Goal: Task Accomplishment & Management: Complete application form

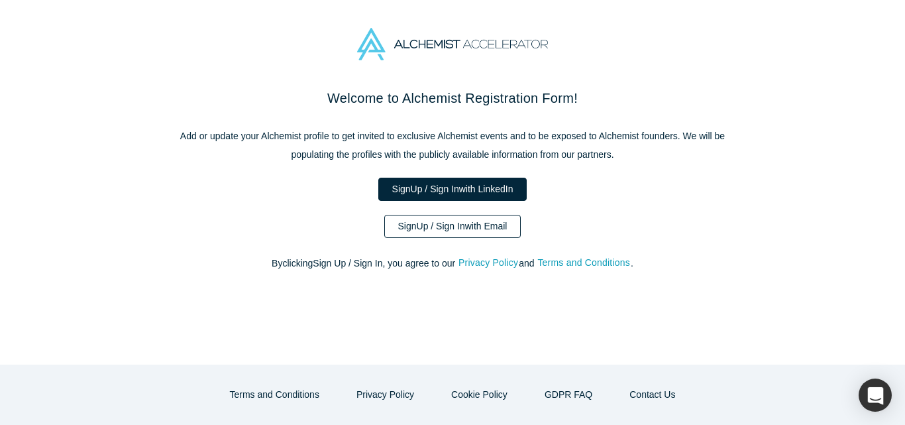
click at [496, 228] on link "Sign Up / Sign In with Email" at bounding box center [452, 226] width 137 height 23
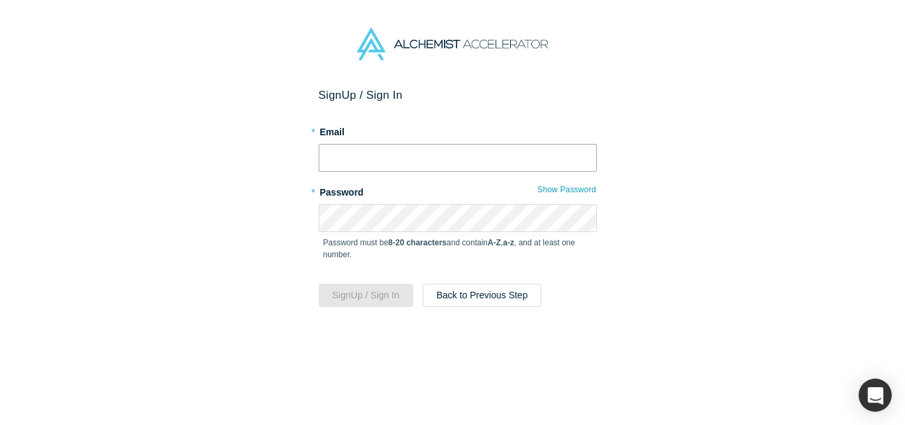
click at [419, 158] on input "text" at bounding box center [458, 158] width 278 height 28
click at [376, 149] on input "text" at bounding box center [458, 158] width 278 height 28
click at [423, 150] on input "text" at bounding box center [458, 158] width 278 height 28
paste input "[PERSON_NAME][EMAIL_ADDRESS][DOMAIN_NAME]"
type input "[PERSON_NAME][EMAIL_ADDRESS][DOMAIN_NAME]"
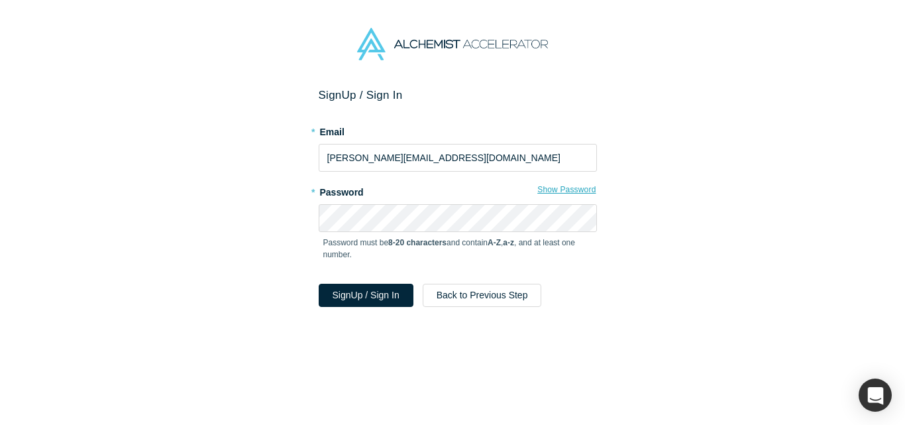
click at [562, 191] on button "Show Password" at bounding box center [567, 189] width 60 height 17
click at [370, 302] on button "Sign Up / Sign In" at bounding box center [366, 295] width 95 height 23
